Goal: Communication & Community: Share content

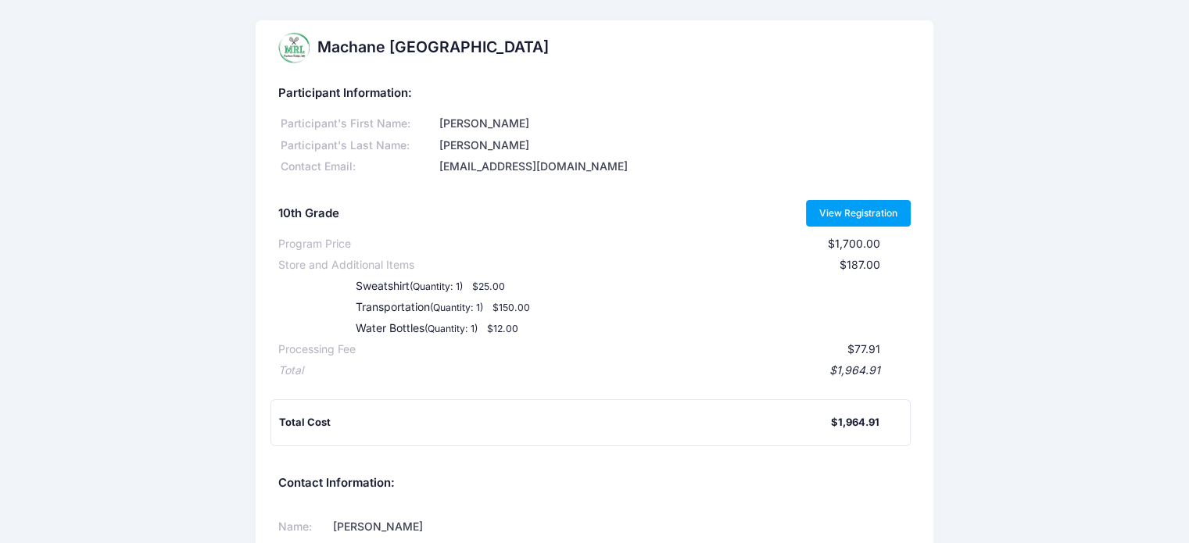
click at [884, 206] on link "View Registration" at bounding box center [858, 213] width 105 height 27
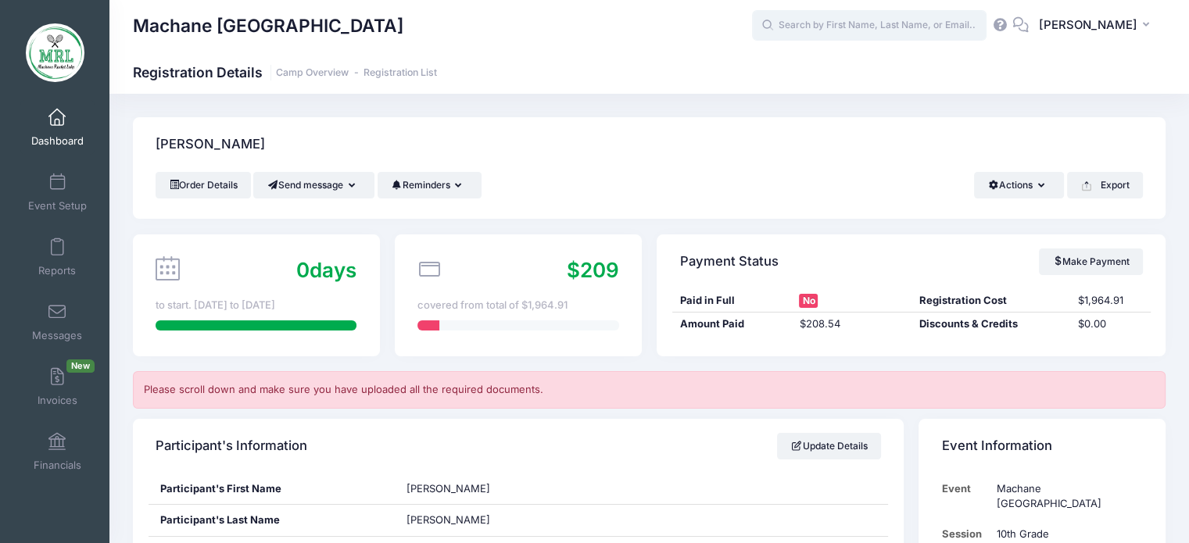
click at [845, 33] on input "text" at bounding box center [869, 25] width 234 height 31
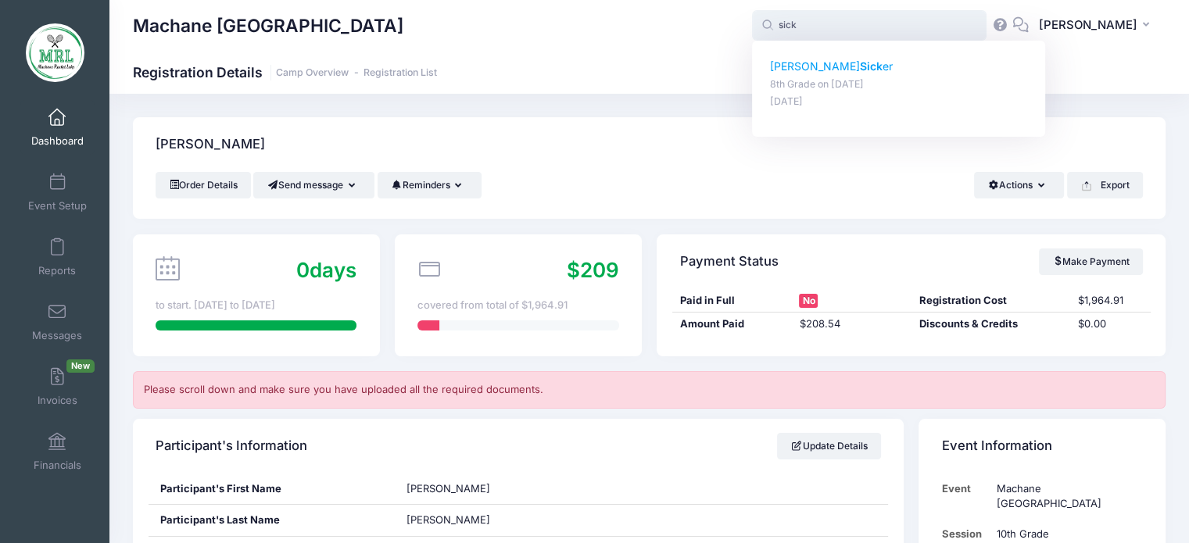
click at [860, 68] on strong "Sick" at bounding box center [871, 65] width 23 height 13
type input "Shoshana Sicker (8th Grade, Aug-14, 2025)"
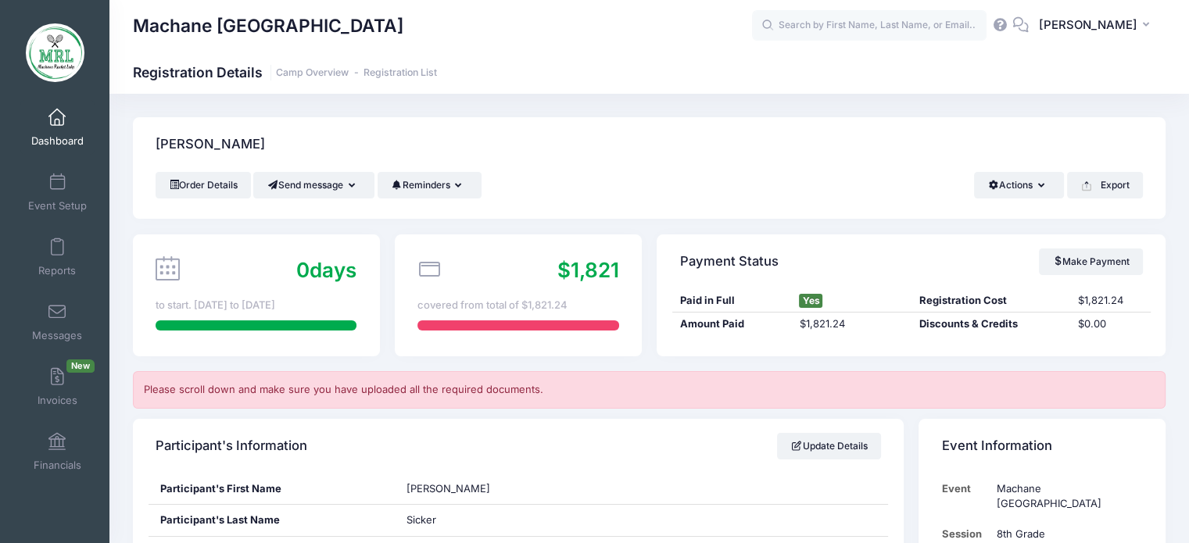
click at [63, 121] on link "Dashboard" at bounding box center [57, 127] width 74 height 55
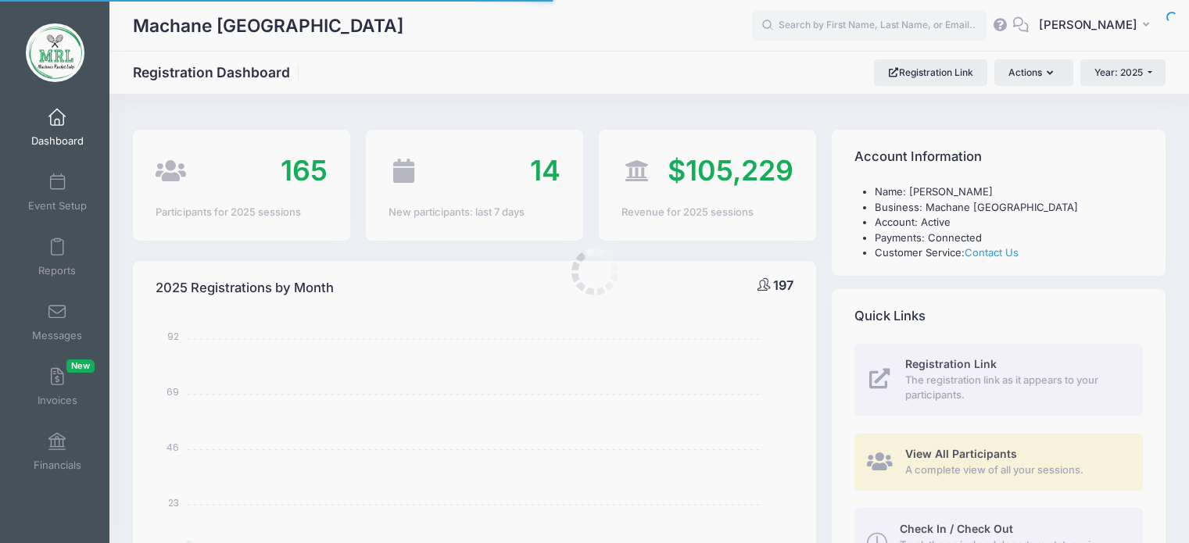
select select
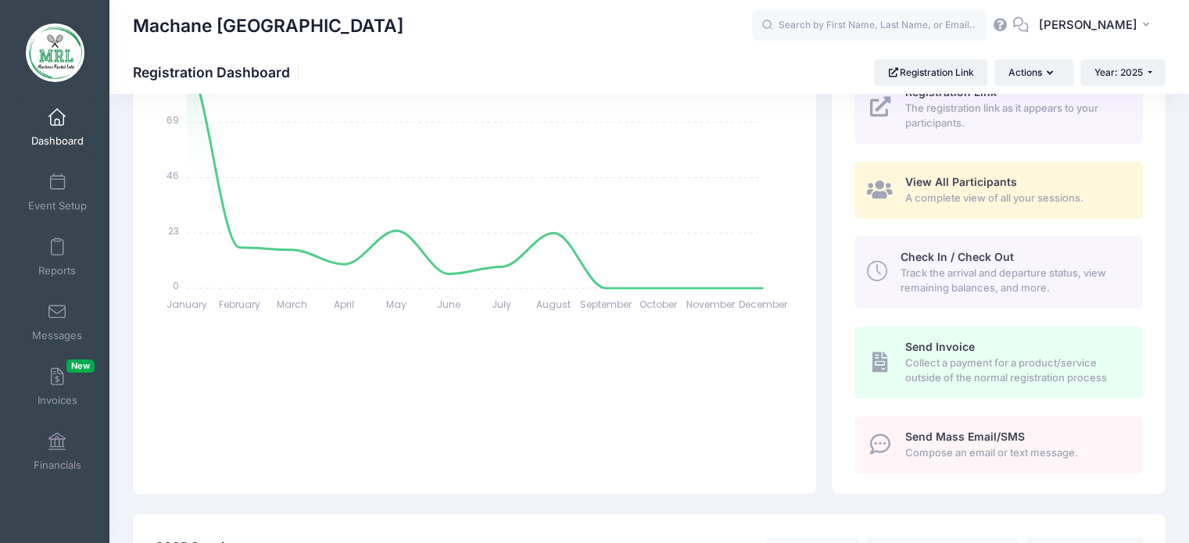
scroll to position [271, 0]
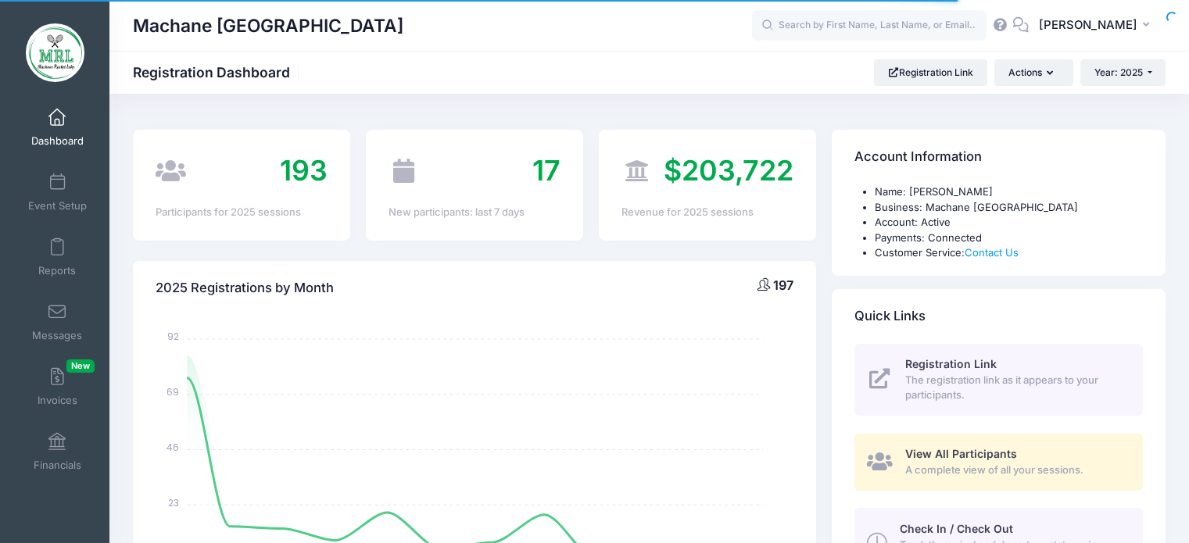
select select
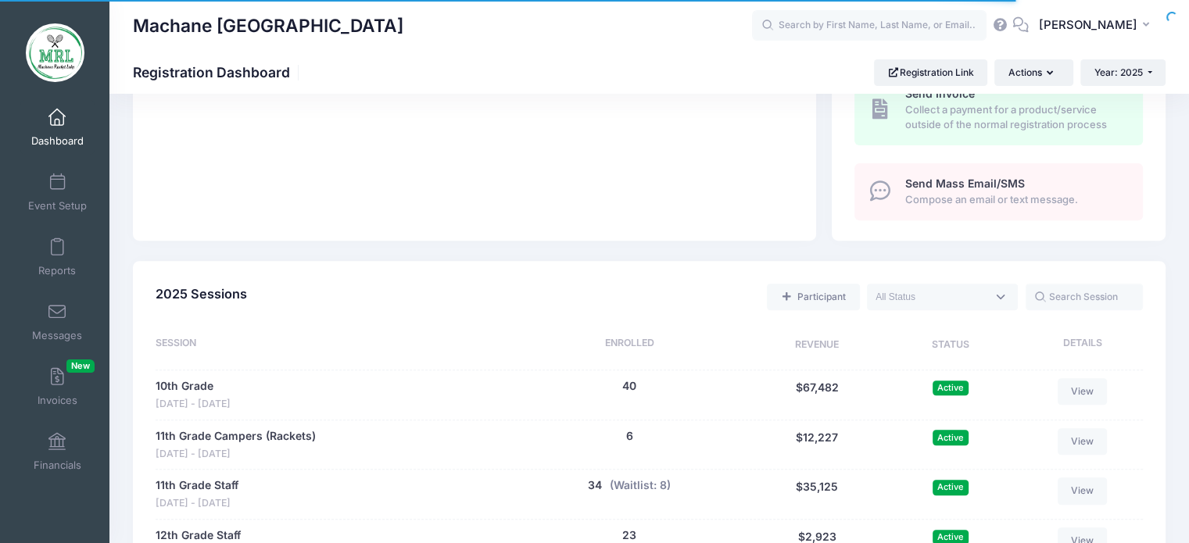
scroll to position [525, 0]
click at [943, 190] on div "Send Mass Email/SMS Compose an email or text message." at bounding box center [1015, 191] width 220 height 31
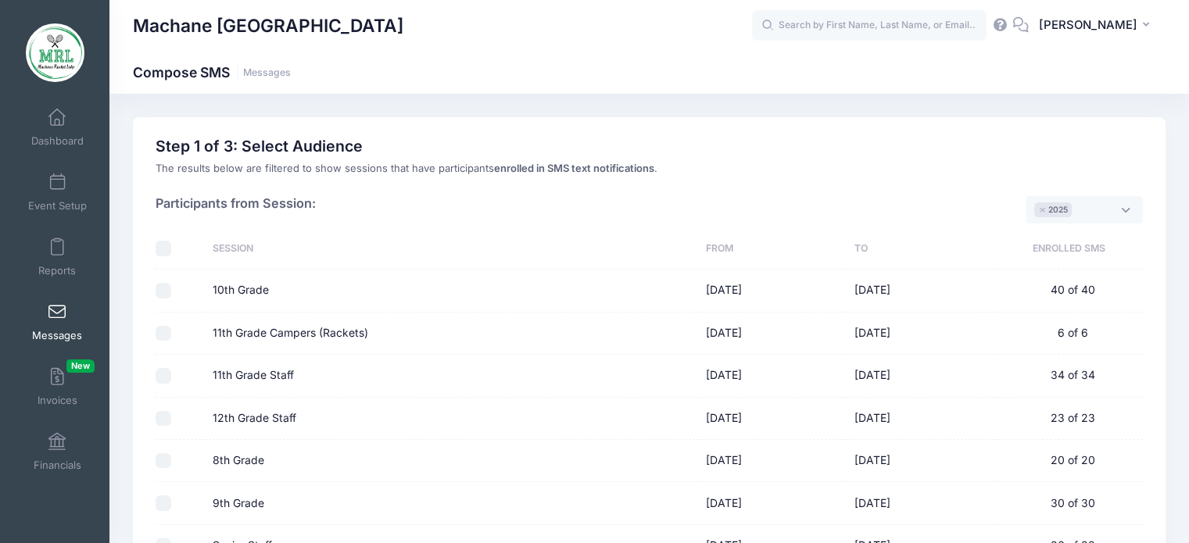
click at [163, 249] on input "checkbox" at bounding box center [164, 249] width 16 height 16
checkbox input "true"
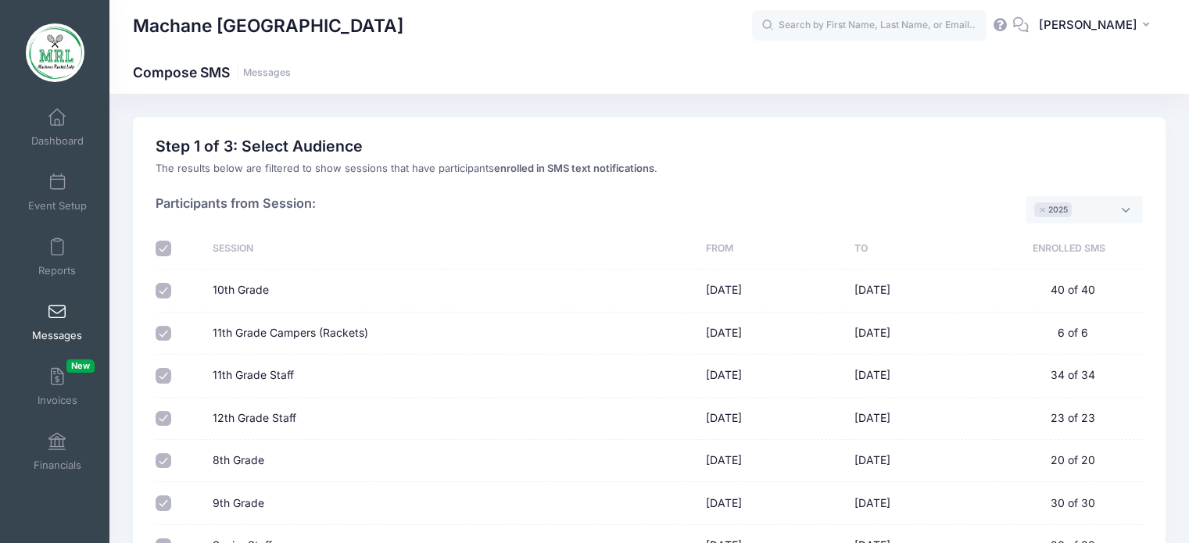
checkbox input "true"
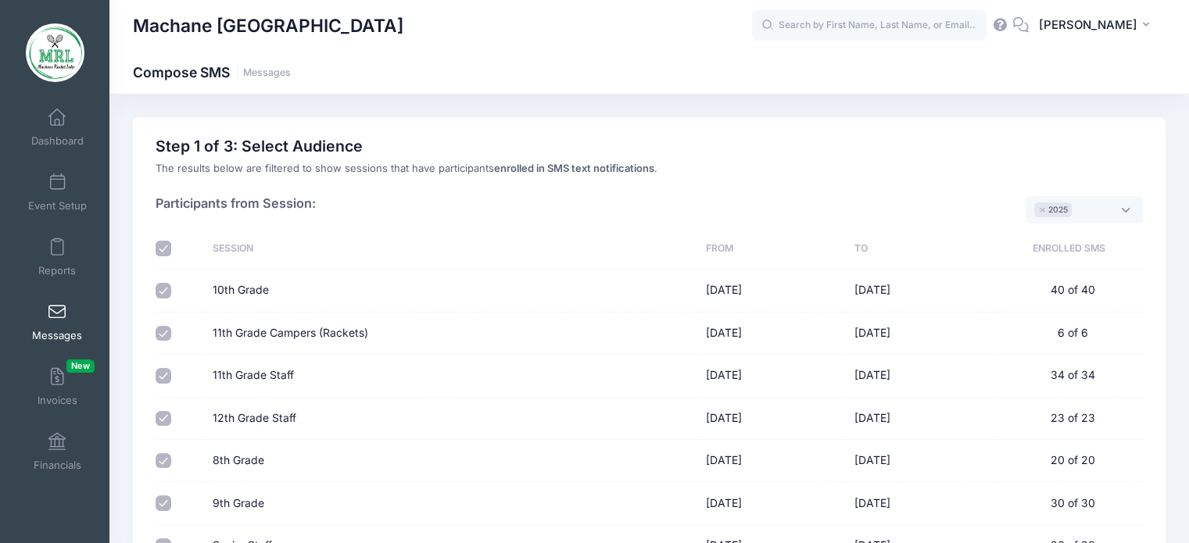
scroll to position [221, 0]
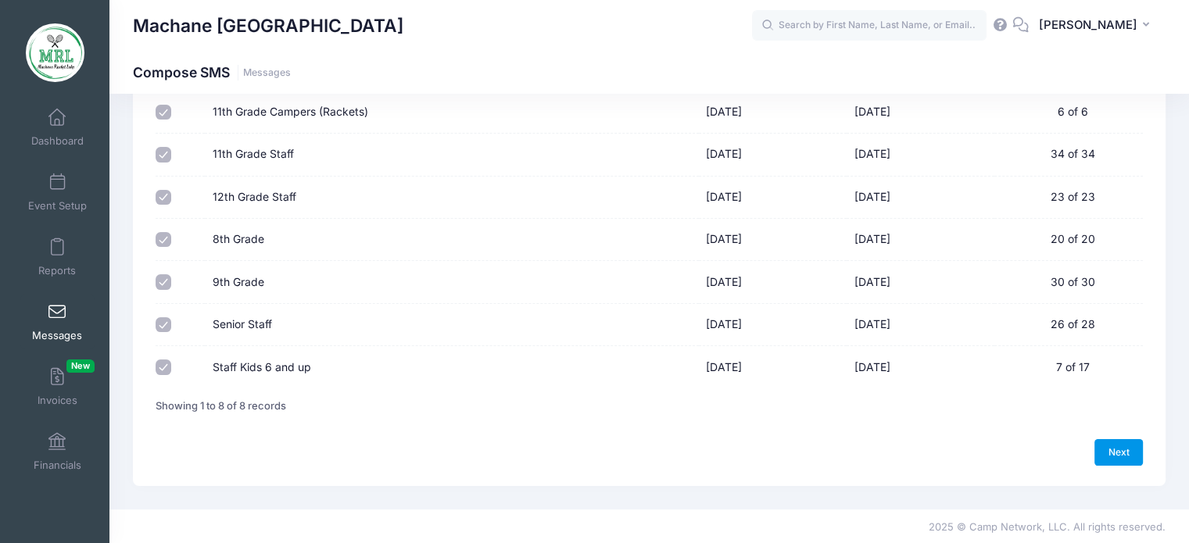
click at [1136, 447] on link "Next" at bounding box center [1118, 452] width 48 height 27
select select "50"
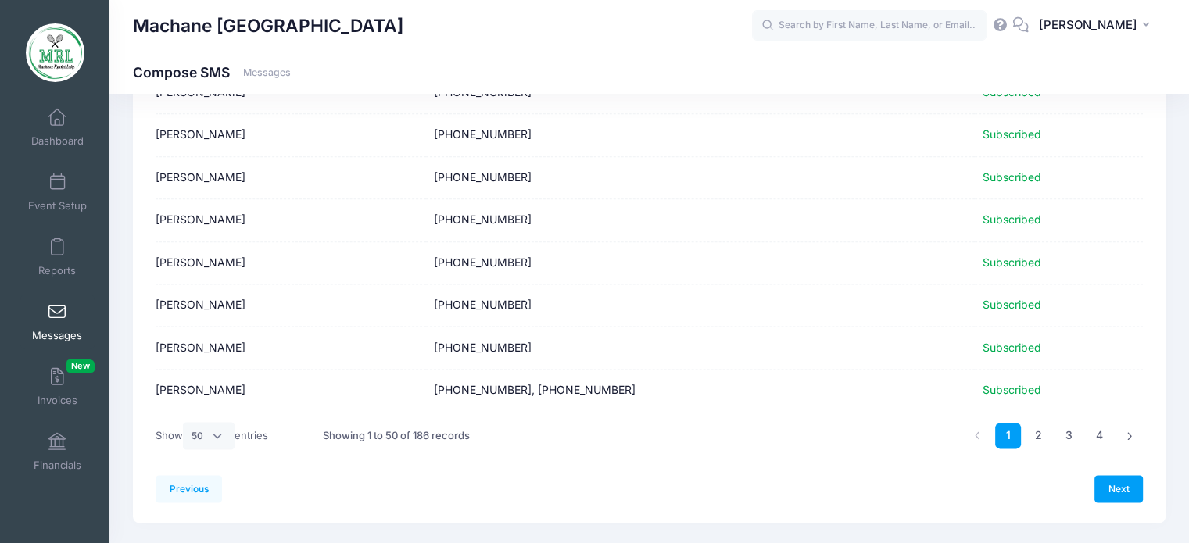
scroll to position [1979, 0]
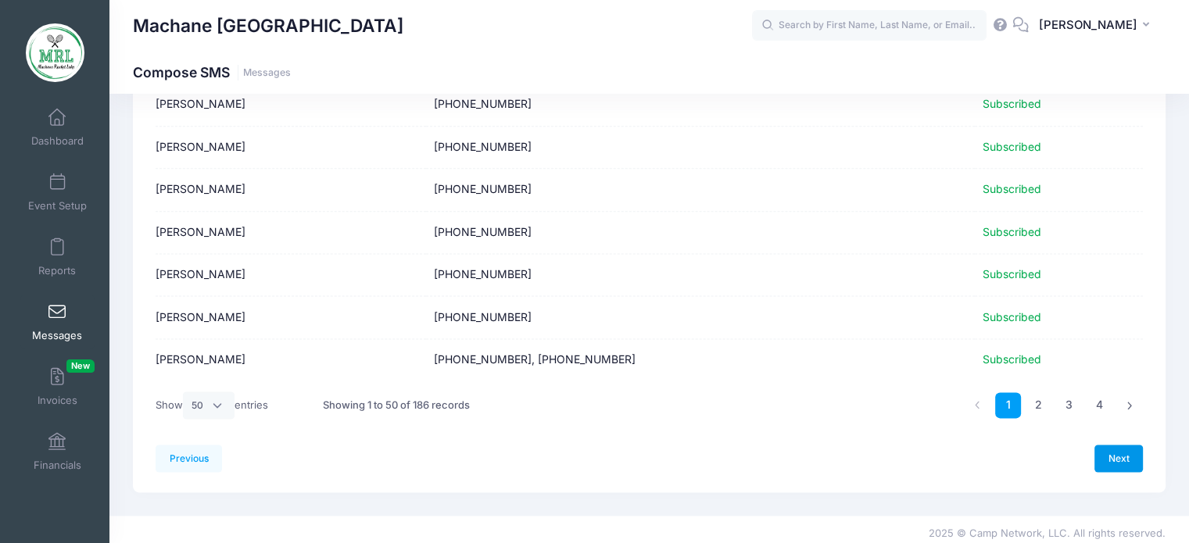
click at [1131, 456] on link "Next" at bounding box center [1118, 458] width 48 height 27
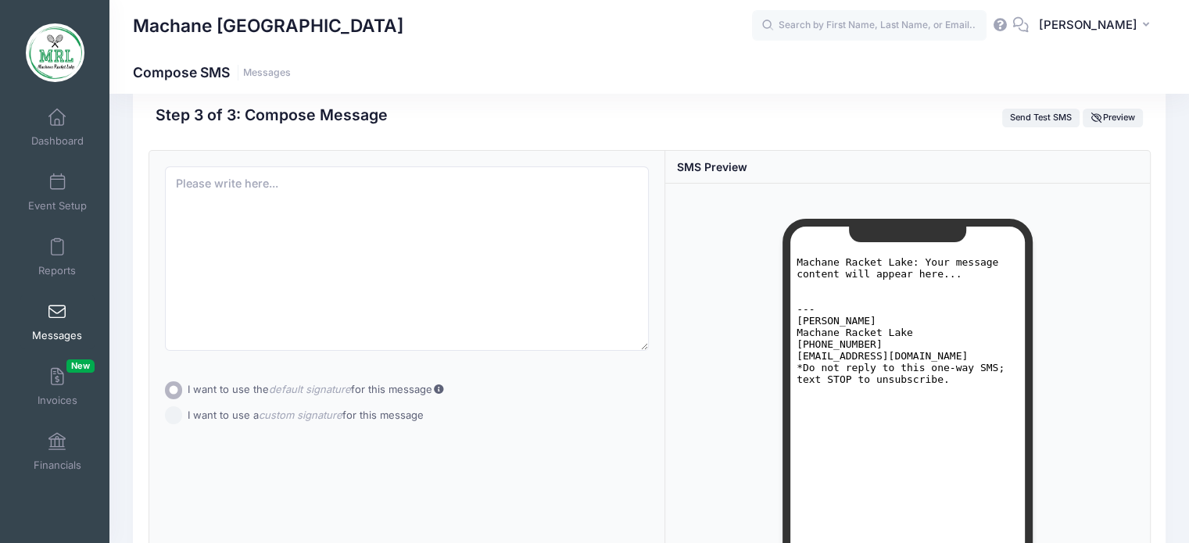
scroll to position [0, 0]
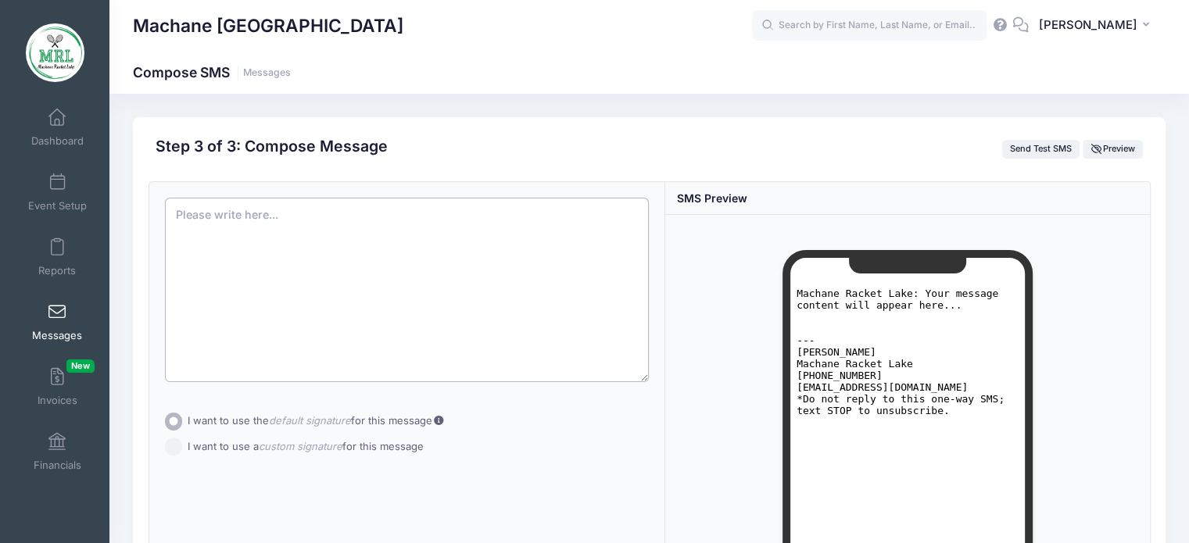
click at [416, 248] on textarea at bounding box center [407, 290] width 484 height 184
click at [166, 449] on input "I want to use a custom signature for this message" at bounding box center [174, 447] width 18 height 18
radio input "true"
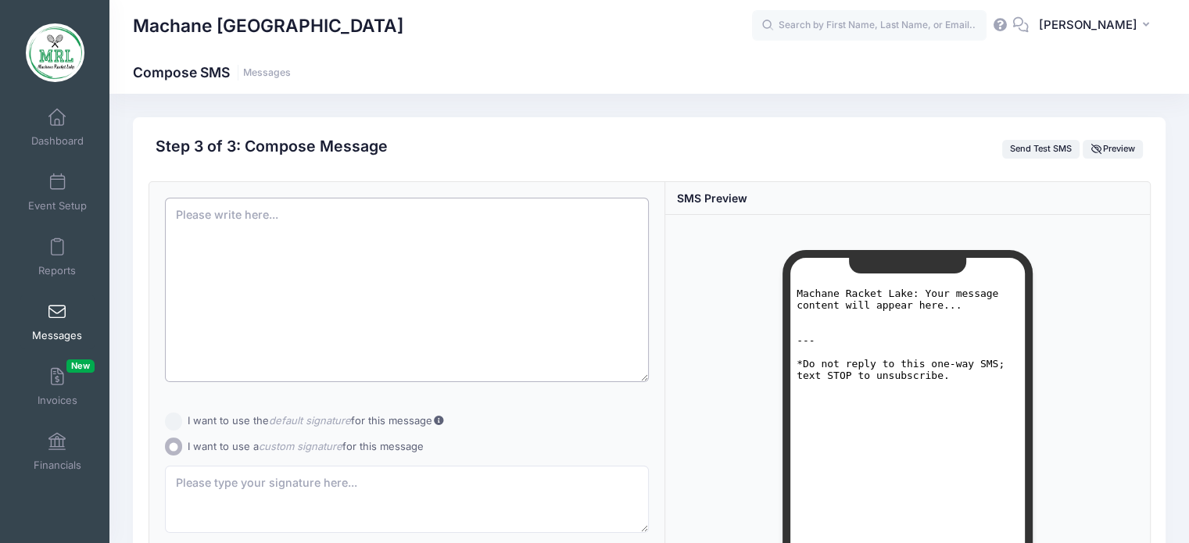
click at [349, 216] on textarea at bounding box center [407, 290] width 484 height 184
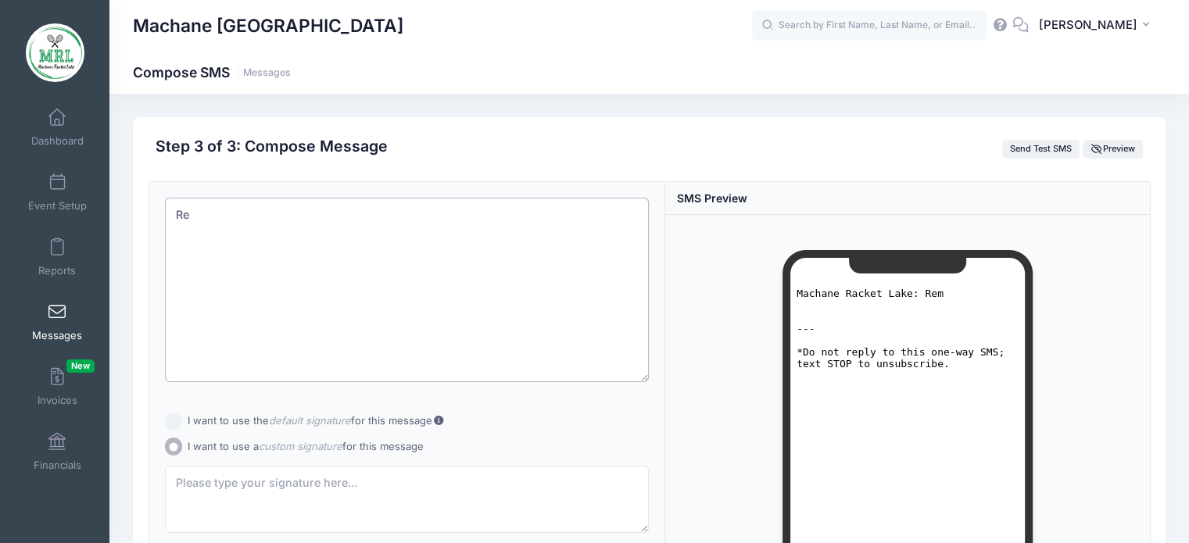
type textarea "R"
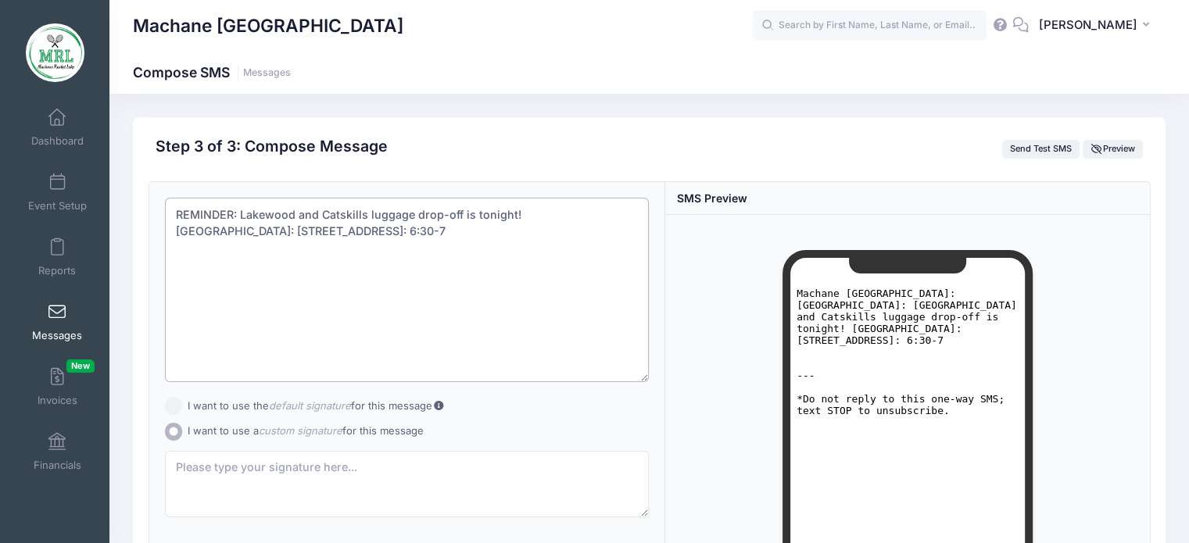
click at [603, 214] on textarea "REMINDER: Lakewood and Catskills luggage drop-off is tonight! Lakewood: 7-9 855…" at bounding box center [407, 290] width 484 height 184
click at [543, 251] on textarea "REMINDER: Lakewood and Catskills luggage drop-off is tonight! Lakewood: 7-9 at …" at bounding box center [407, 290] width 484 height 184
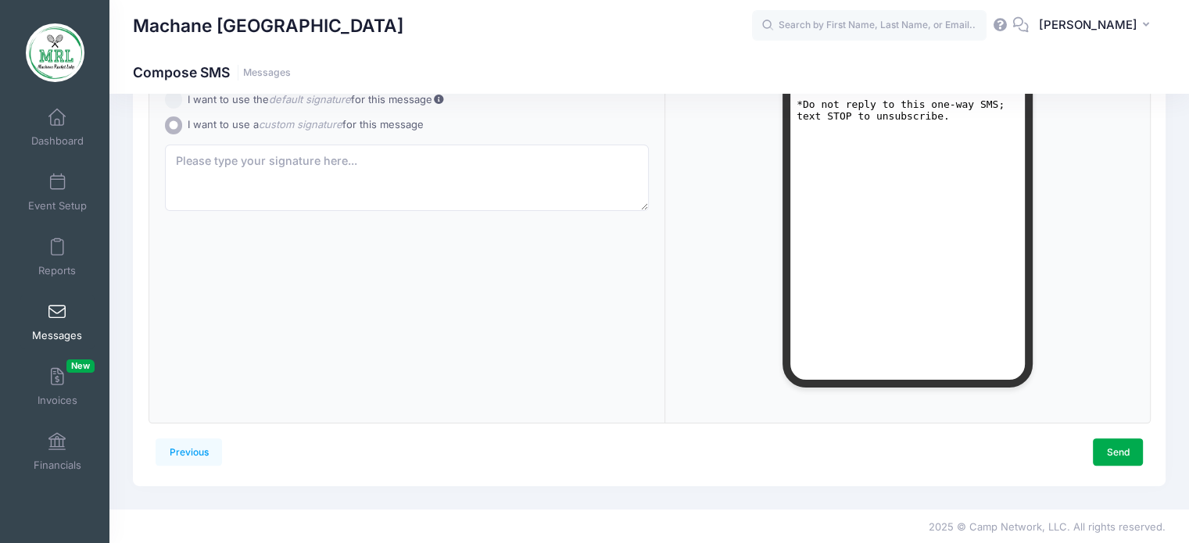
scroll to position [307, 0]
type textarea "REMINDER: Lakewood and Catskills luggage drop-off is tonight! Lakewood: 7-9 at …"
click at [1102, 455] on link "Send" at bounding box center [1117, 451] width 50 height 27
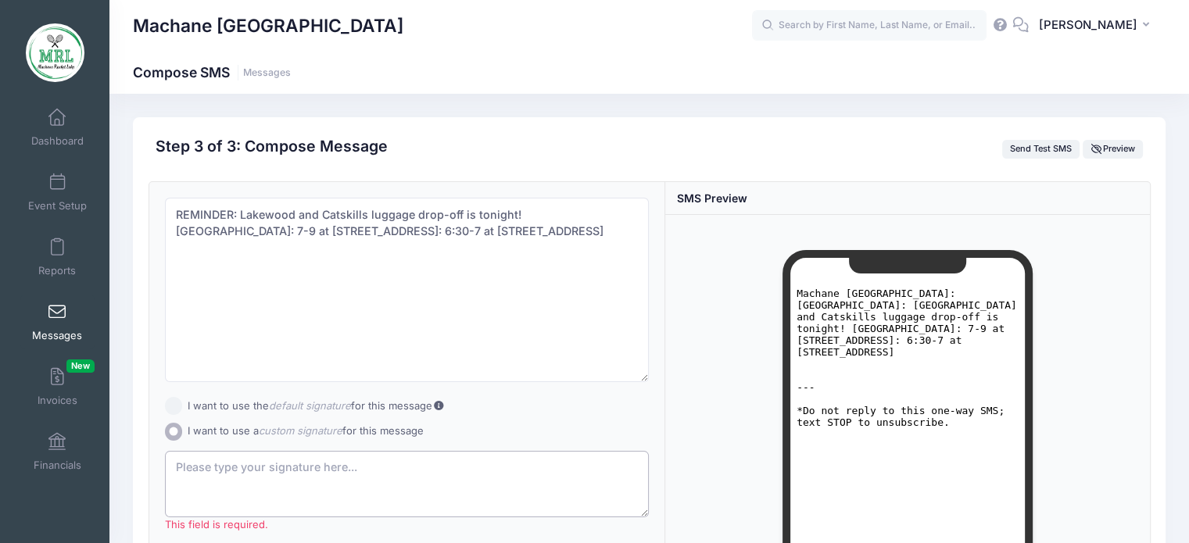
click at [355, 500] on textarea "This field is required." at bounding box center [407, 484] width 484 height 67
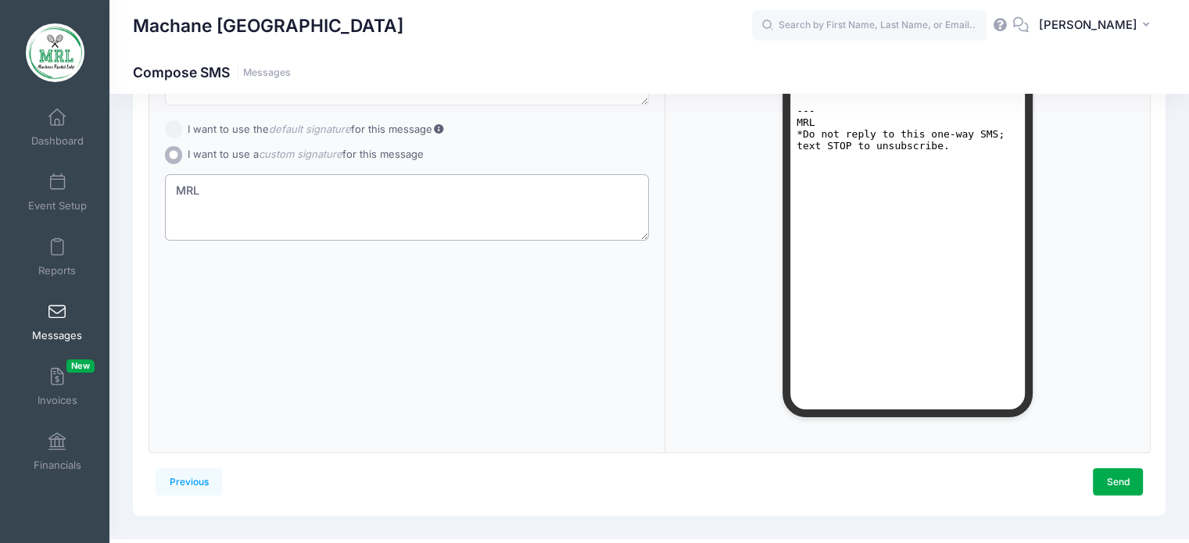
scroll to position [280, 0]
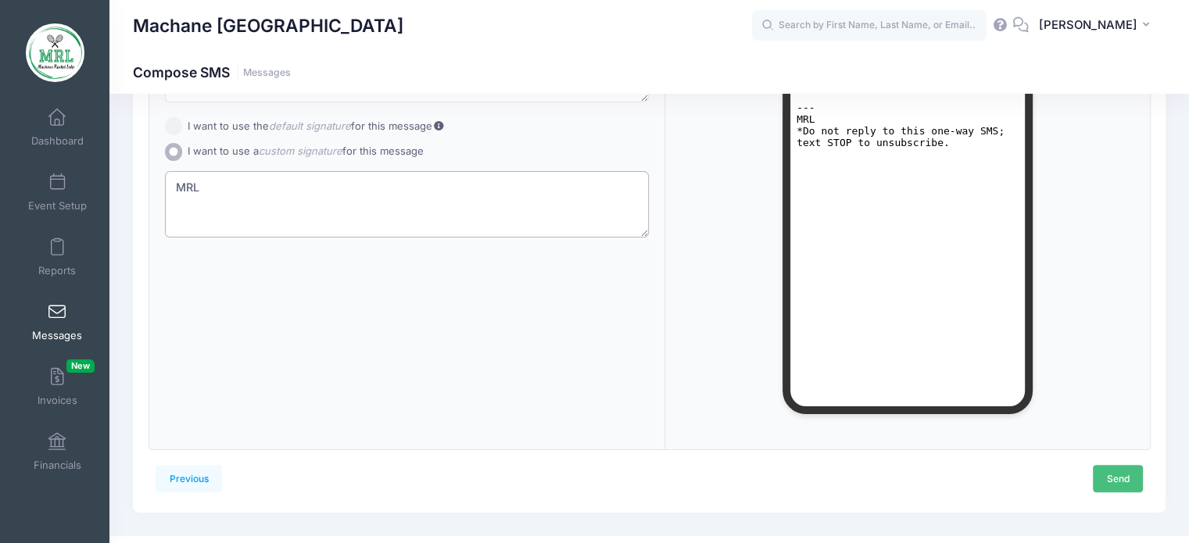
type textarea "MRL"
click at [1126, 479] on link "Send" at bounding box center [1117, 478] width 50 height 27
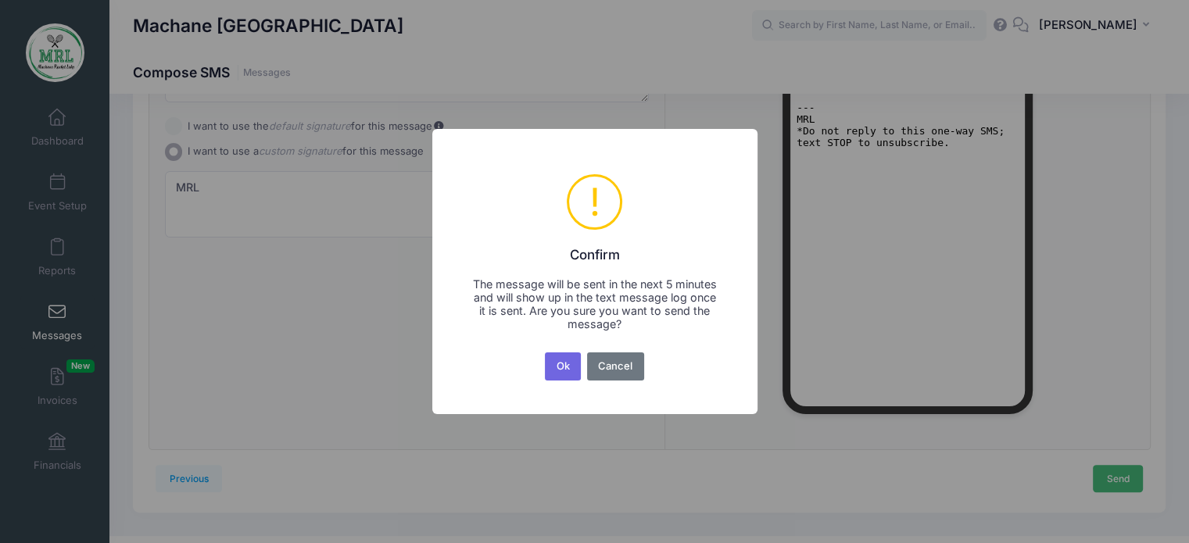
scroll to position [0, 0]
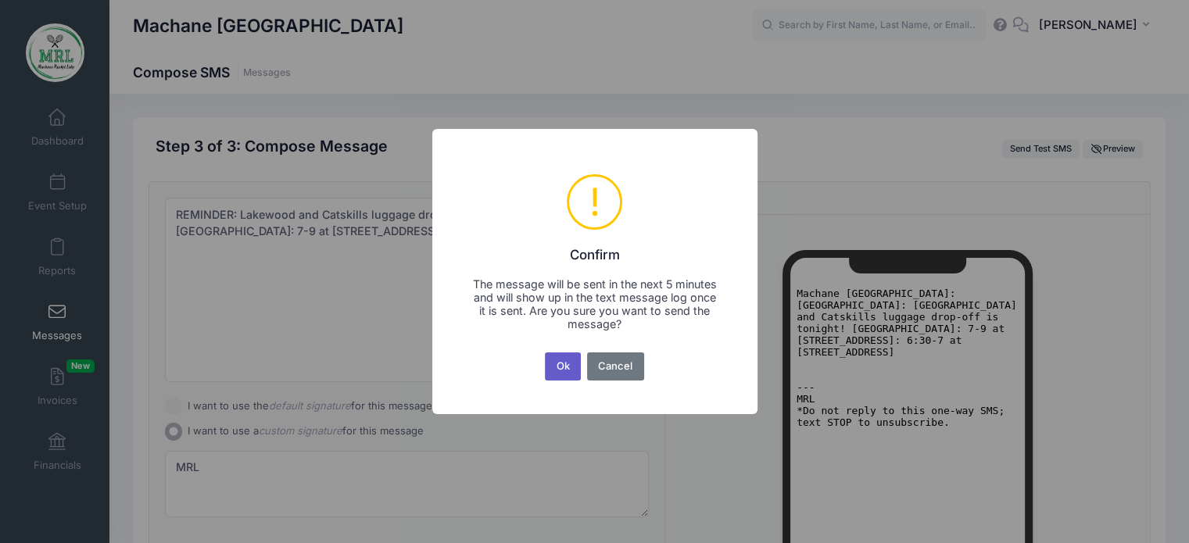
click at [566, 359] on button "Ok" at bounding box center [563, 366] width 36 height 28
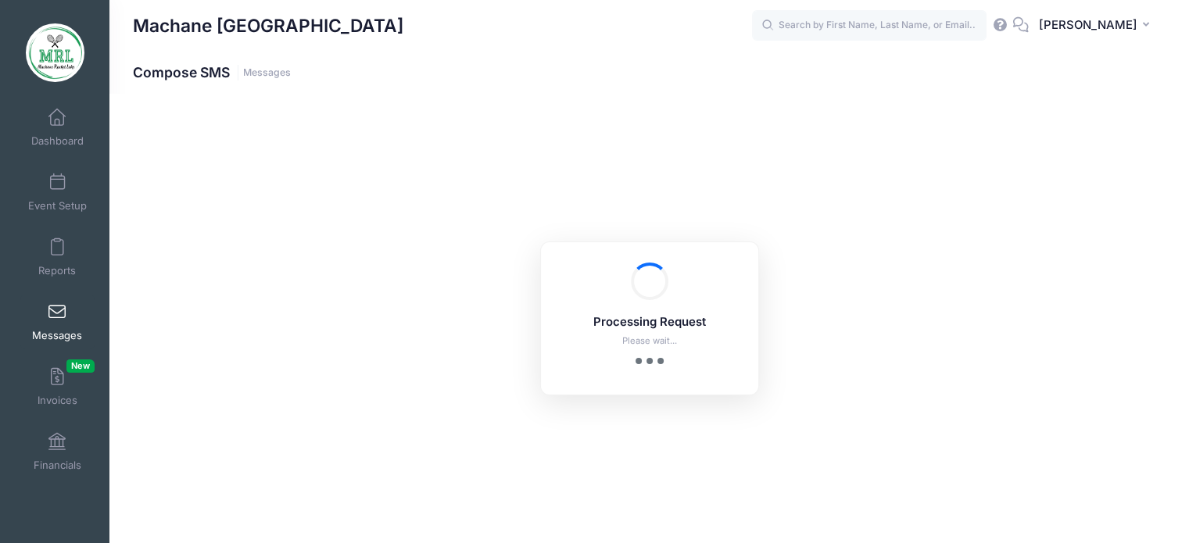
scroll to position [307, 0]
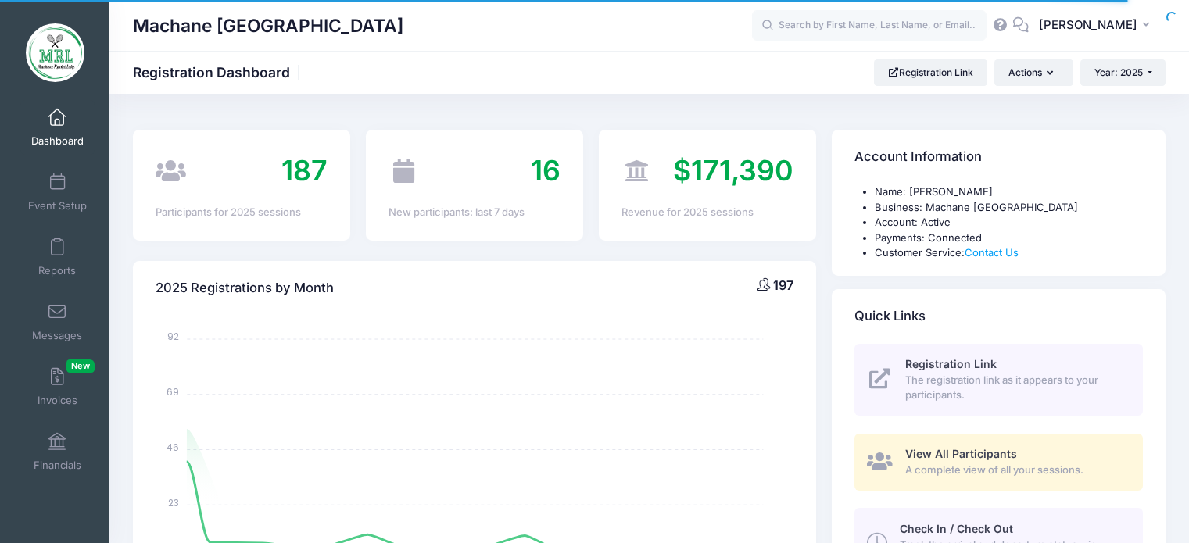
select select
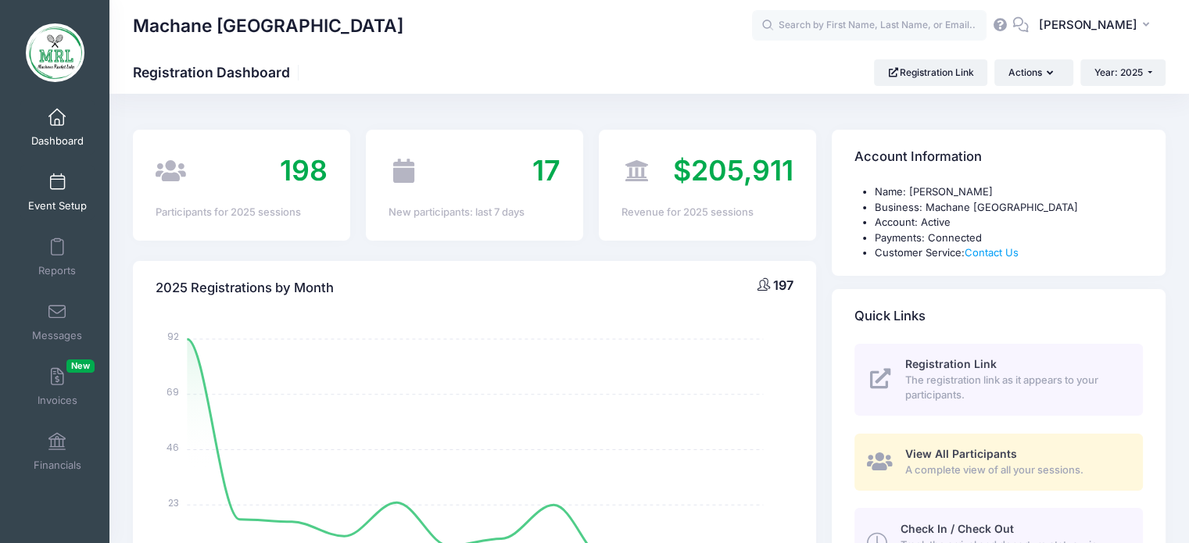
click at [57, 184] on span at bounding box center [57, 182] width 0 height 17
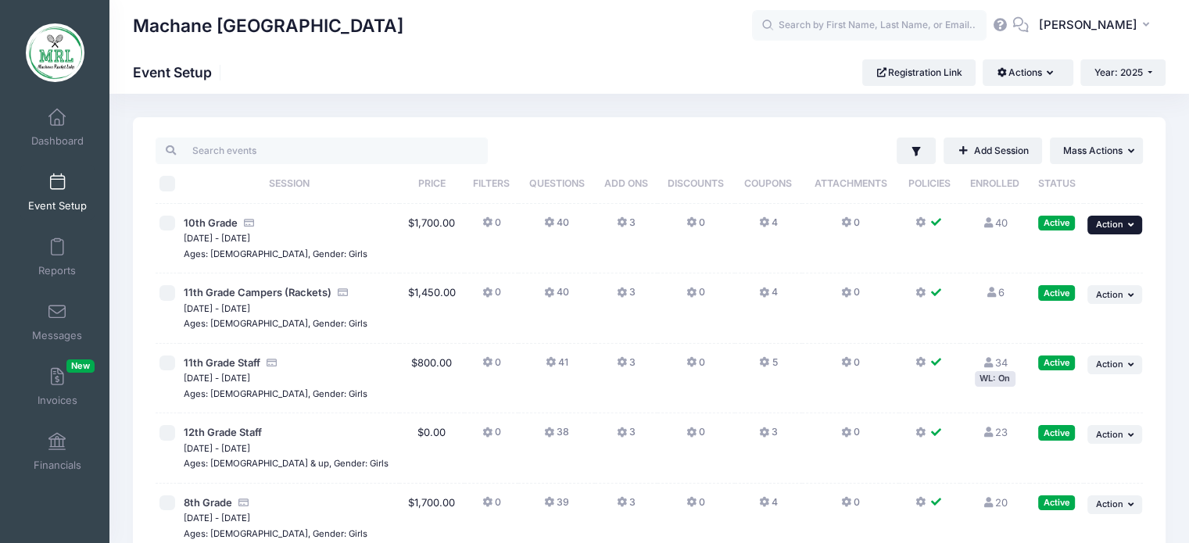
click at [1106, 229] on span "Action" at bounding box center [1109, 224] width 27 height 11
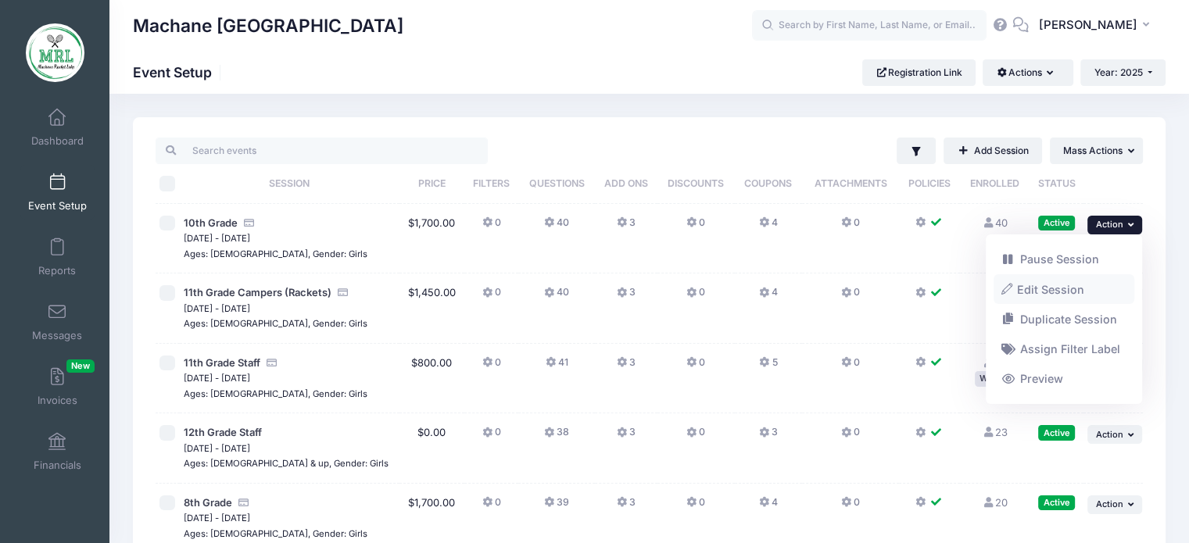
click at [1024, 293] on link "Edit Session" at bounding box center [1063, 289] width 141 height 30
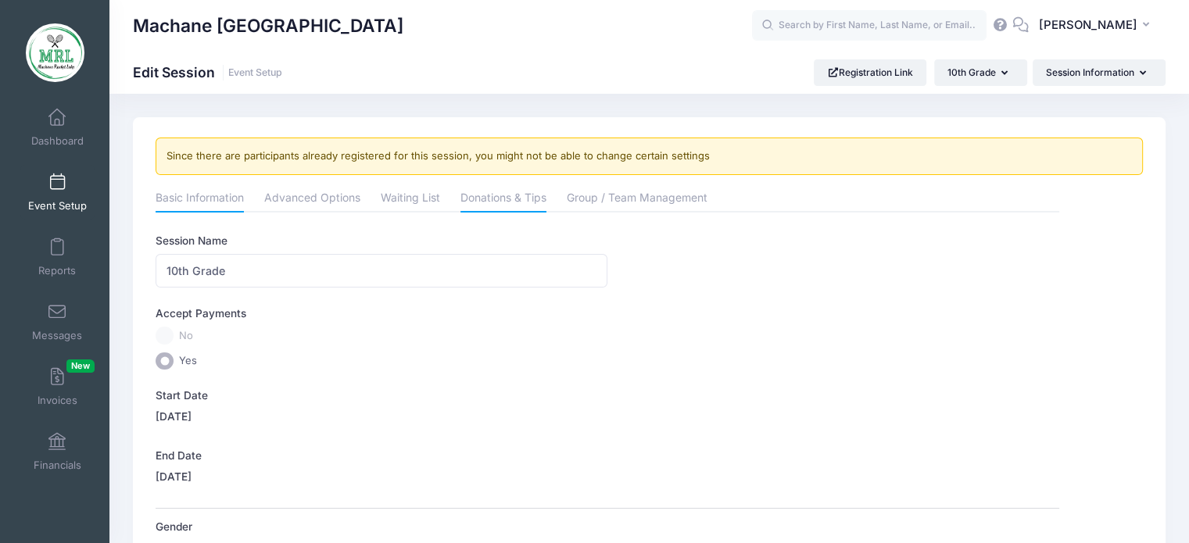
click at [492, 197] on link "Donations & Tips" at bounding box center [503, 199] width 86 height 28
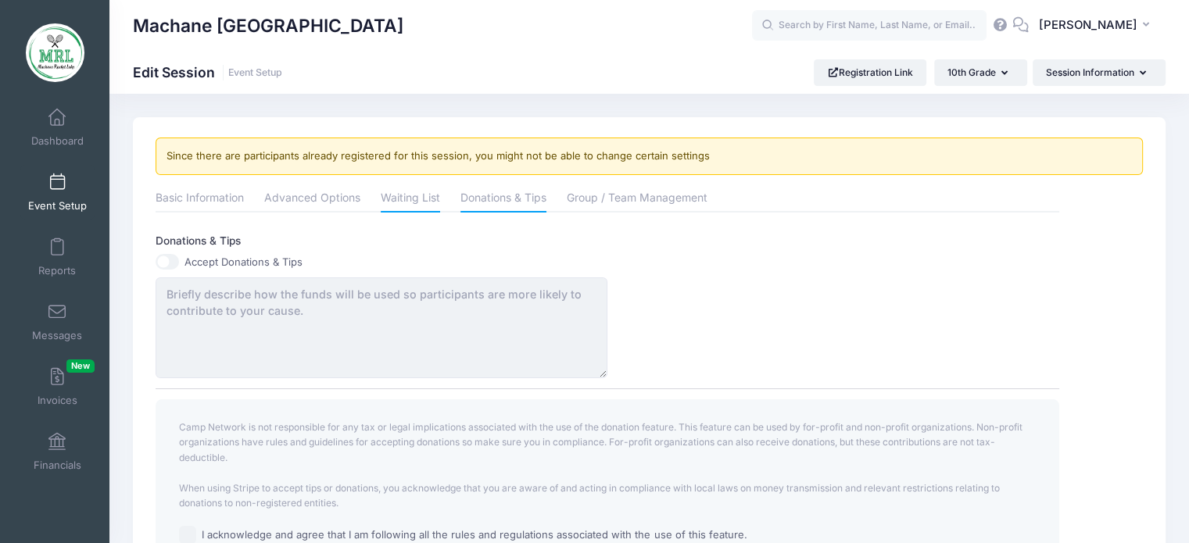
click at [428, 190] on link "Waiting List" at bounding box center [410, 199] width 59 height 28
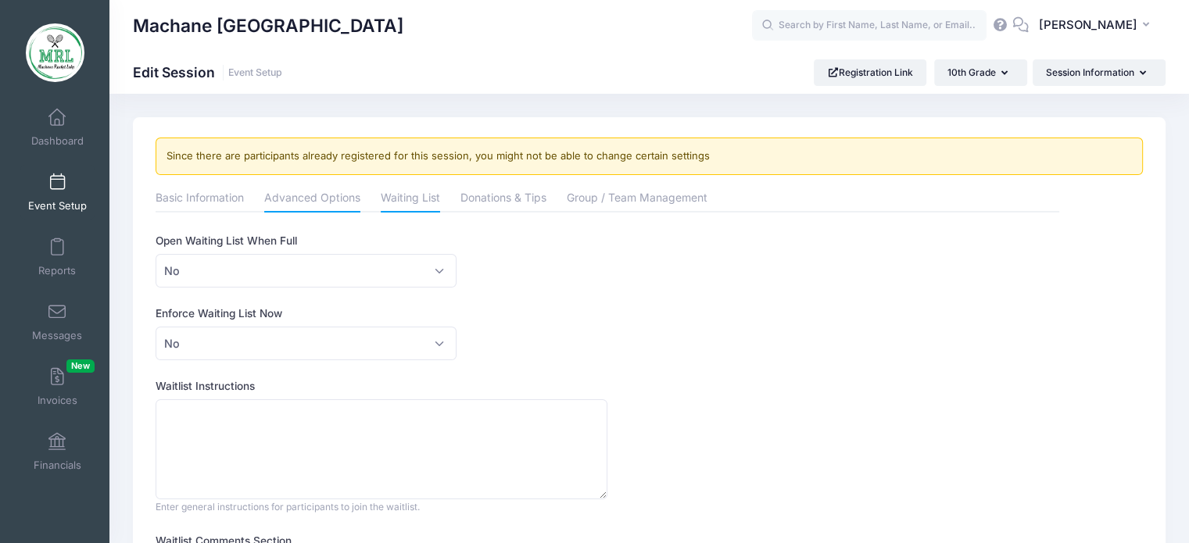
click at [305, 202] on link "Advanced Options" at bounding box center [312, 199] width 96 height 28
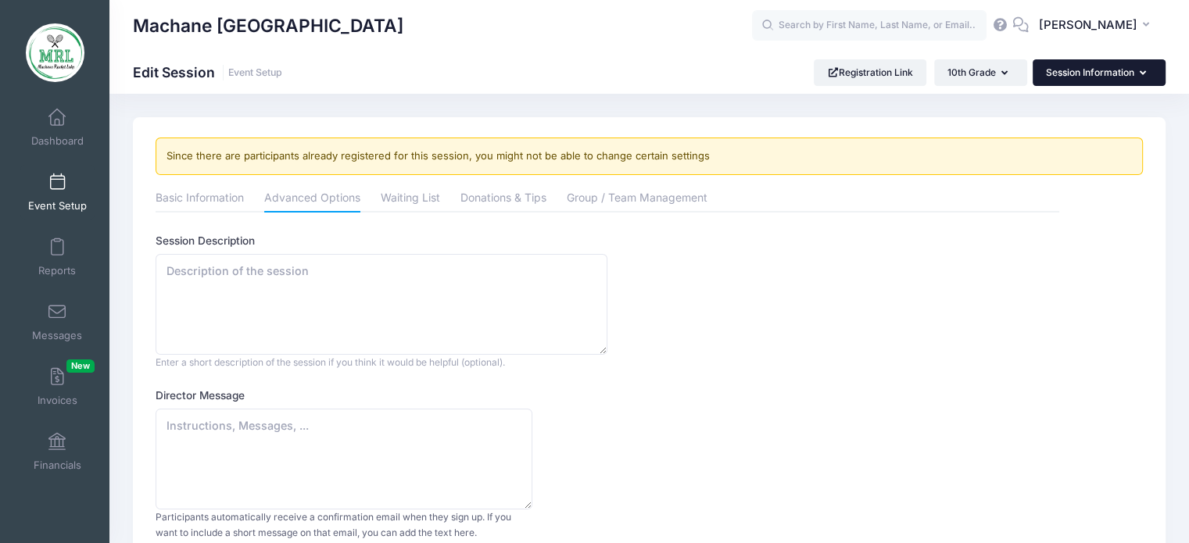
click at [1041, 75] on button "Session Information" at bounding box center [1098, 72] width 133 height 27
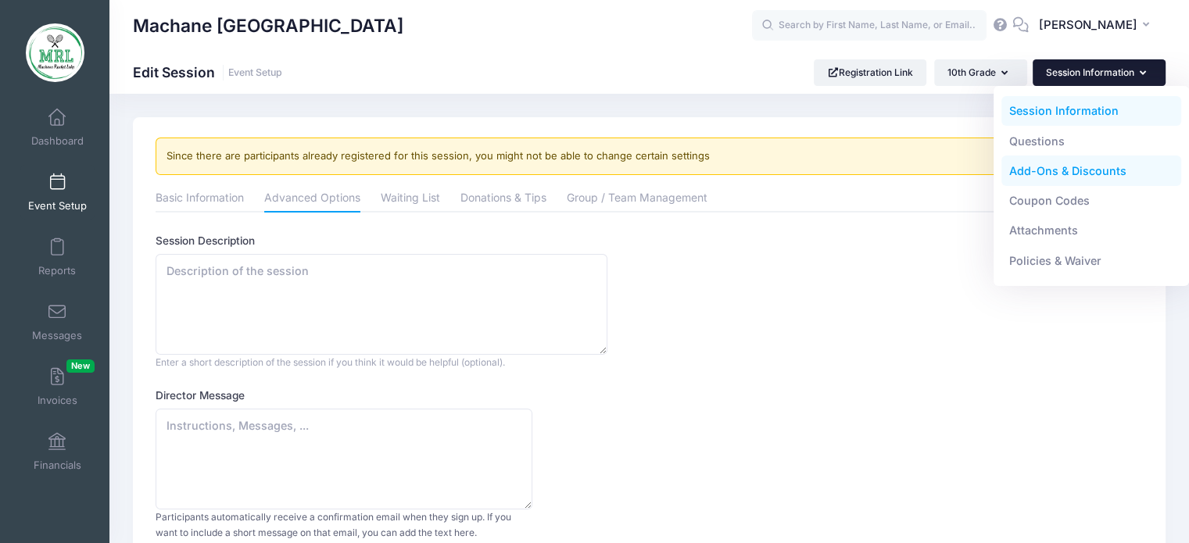
click at [1043, 173] on link "Add-Ons & Discounts" at bounding box center [1091, 171] width 181 height 30
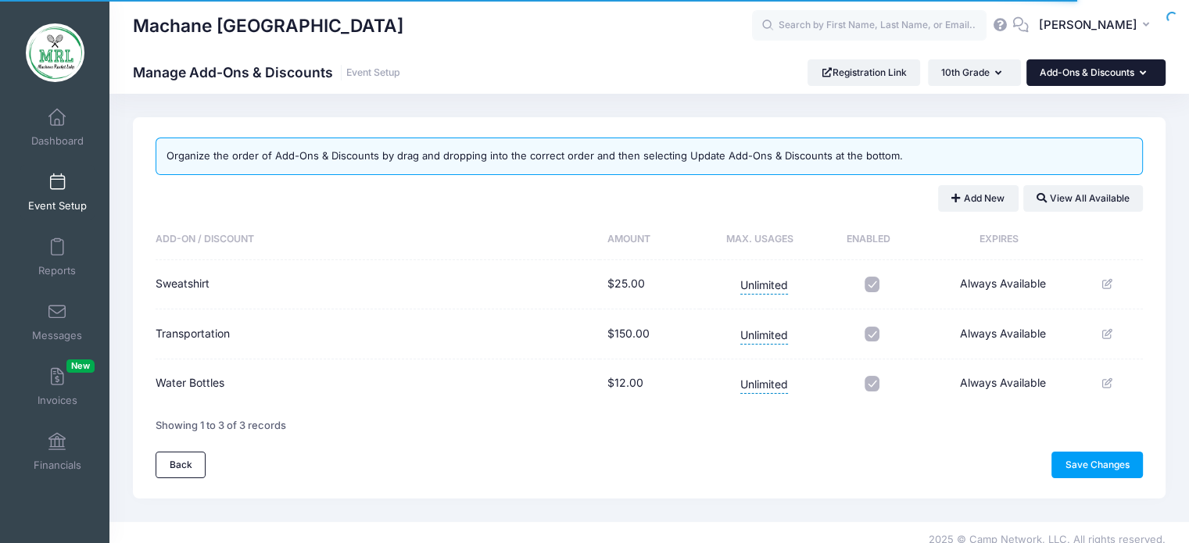
click at [1130, 70] on button "Add-Ons & Discounts" at bounding box center [1095, 72] width 139 height 27
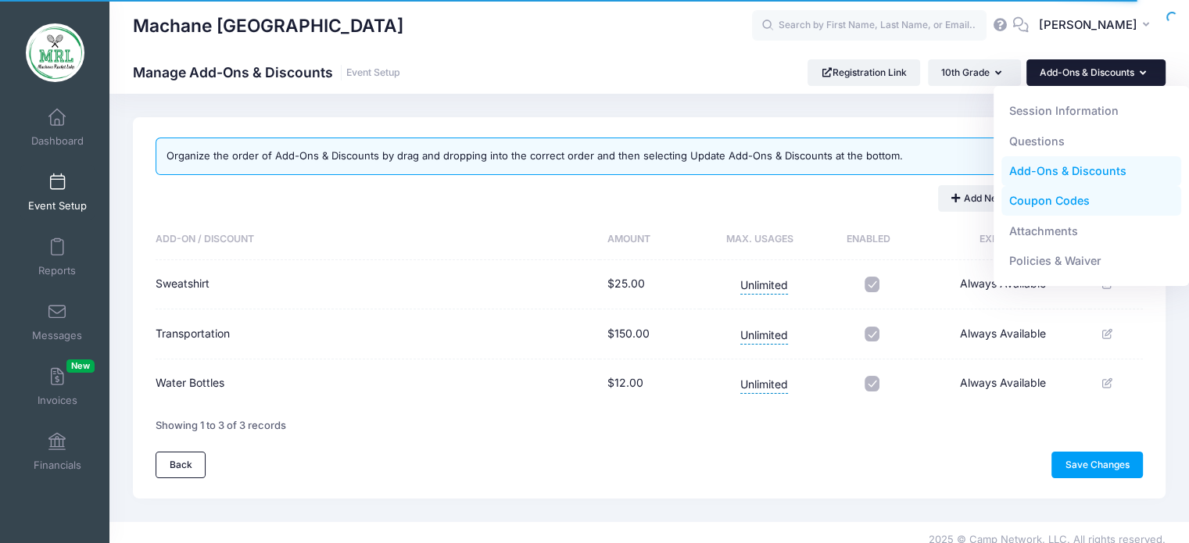
click at [1042, 199] on link "Coupon Codes" at bounding box center [1091, 201] width 181 height 30
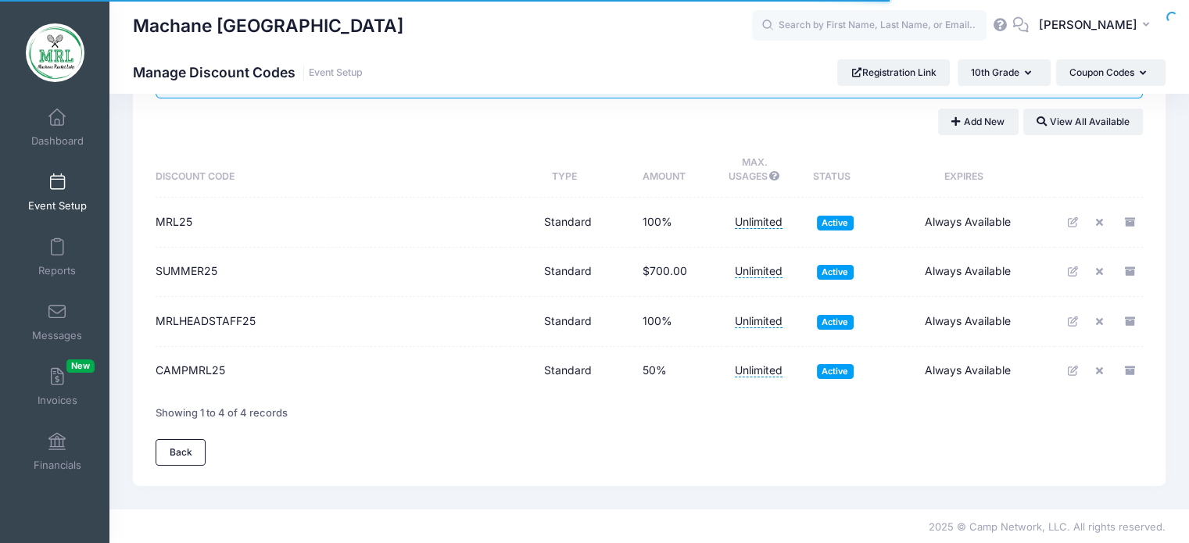
scroll to position [76, 0]
